Goal: Find specific page/section

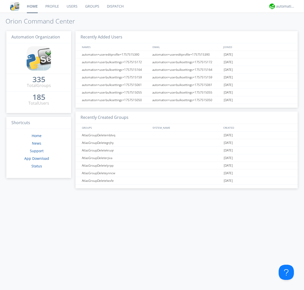
click at [92, 6] on link "Groups" at bounding box center [92, 6] width 22 height 13
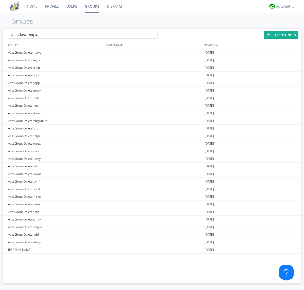
type input "AtlasGroup4"
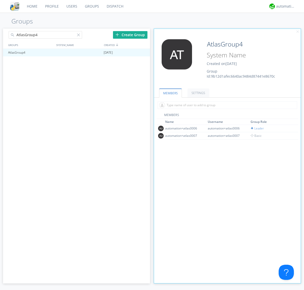
click at [197, 93] on link "SETTINGS" at bounding box center [198, 93] width 22 height 9
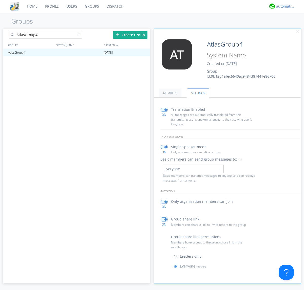
click at [284, 6] on div "automation+atlas" at bounding box center [285, 6] width 19 height 5
